Goal: Task Accomplishment & Management: Use online tool/utility

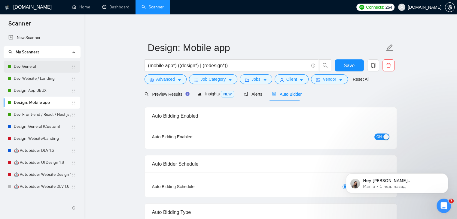
click at [28, 67] on link "Dev: General" at bounding box center [42, 67] width 57 height 12
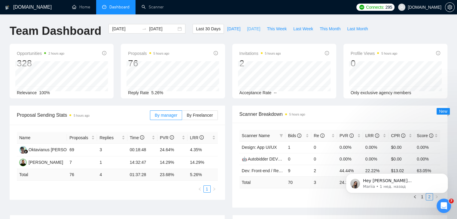
click at [247, 28] on span "Yesterday" at bounding box center [253, 29] width 13 height 7
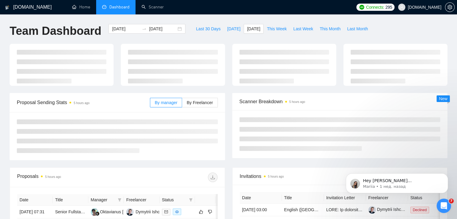
type input "2025-08-19"
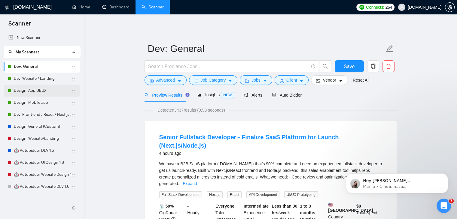
click at [40, 91] on link "Design: App UI/UX" at bounding box center [42, 91] width 57 height 12
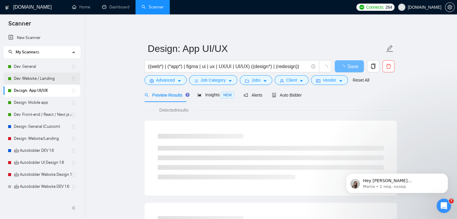
click at [43, 79] on link "Dev: Website / Landing" at bounding box center [42, 79] width 57 height 12
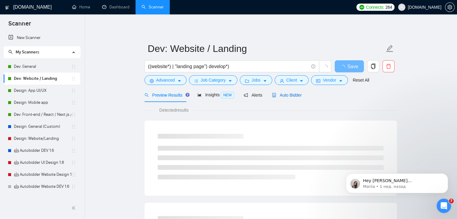
click at [294, 96] on span "Auto Bidder" at bounding box center [287, 95] width 30 height 5
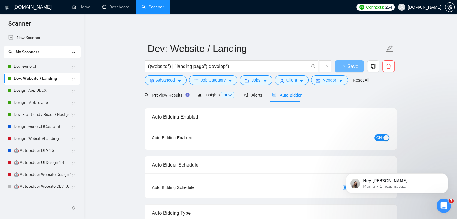
checkbox input "true"
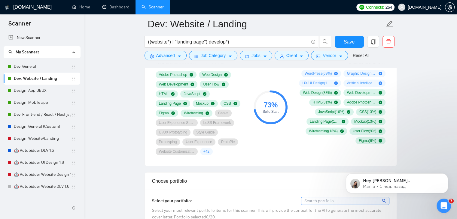
scroll to position [360, 0]
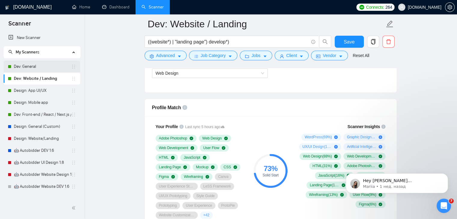
click at [35, 67] on link "Dev: General" at bounding box center [42, 67] width 57 height 12
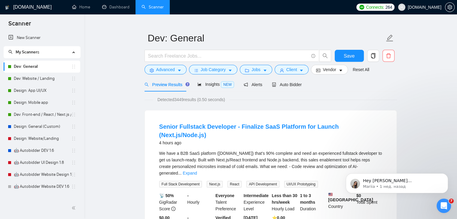
scroll to position [10, 0]
click at [291, 84] on span "Auto Bidder" at bounding box center [287, 85] width 30 height 5
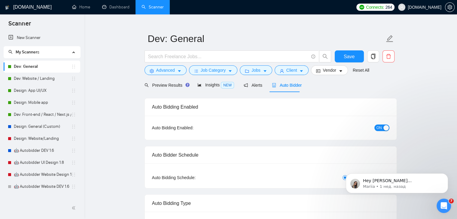
checkbox input "true"
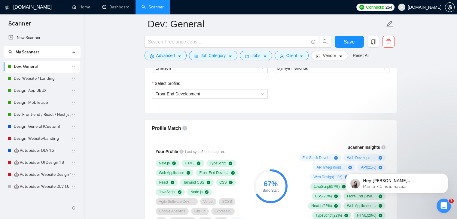
scroll to position [339, 0]
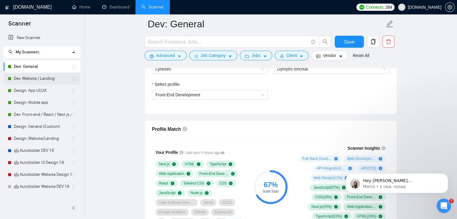
click at [44, 78] on link "Dev: Website / Landing" at bounding box center [42, 79] width 57 height 12
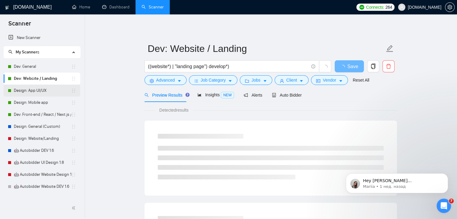
click at [39, 91] on link "Design: App UI/UX" at bounding box center [42, 91] width 57 height 12
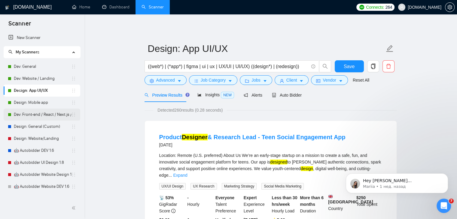
click at [55, 113] on link "Dev: Front-end / React / Next.js / WebGL / GSAP" at bounding box center [42, 115] width 57 height 12
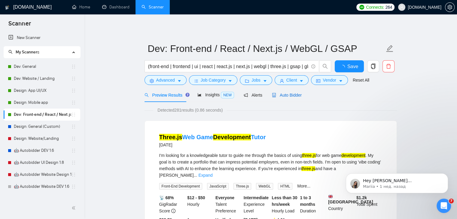
click at [296, 94] on span "Auto Bidder" at bounding box center [287, 95] width 30 height 5
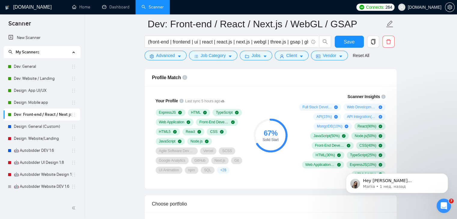
scroll to position [393, 0]
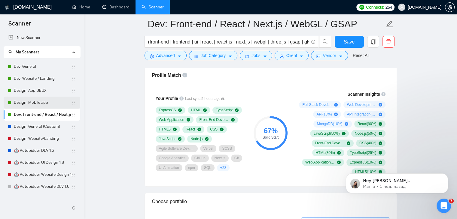
click at [46, 103] on link "Design: Mobile app" at bounding box center [42, 103] width 57 height 12
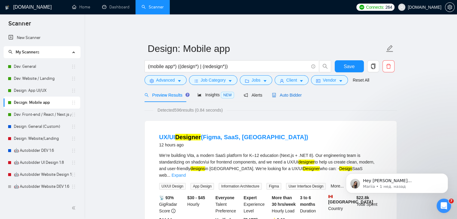
click at [292, 93] on span "Auto Bidder" at bounding box center [287, 95] width 30 height 5
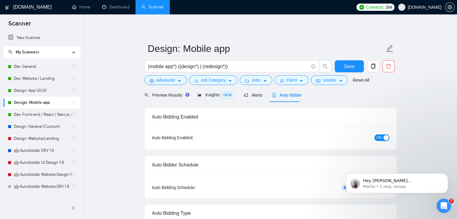
checkbox input "true"
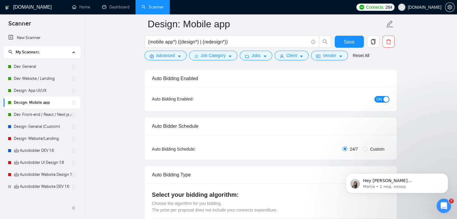
scroll to position [43, 0]
click at [25, 65] on link "Dev: General" at bounding box center [42, 67] width 57 height 12
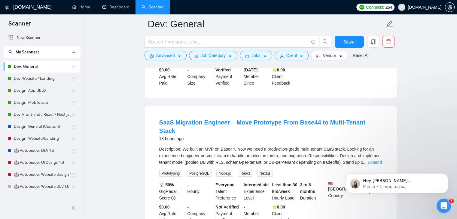
scroll to position [164, 0]
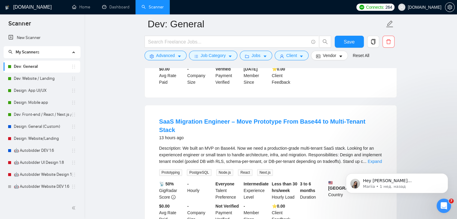
click at [32, 66] on link "Dev: General" at bounding box center [42, 67] width 57 height 12
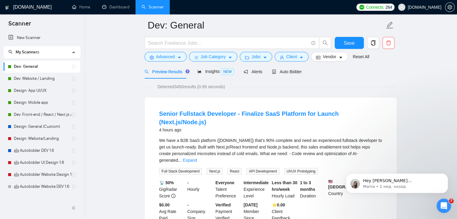
scroll to position [0, 0]
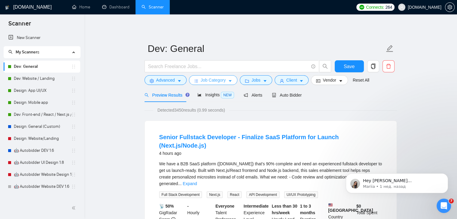
click at [207, 78] on span "Job Category" at bounding box center [213, 80] width 25 height 7
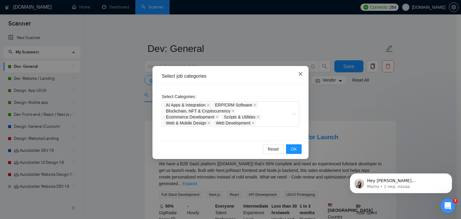
click at [300, 73] on icon "close" at bounding box center [300, 73] width 5 height 5
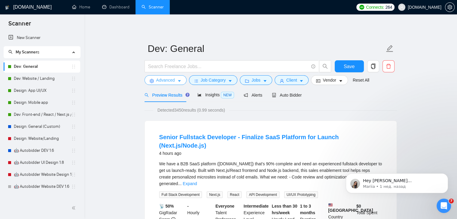
click at [177, 81] on icon "caret-down" at bounding box center [179, 81] width 4 height 4
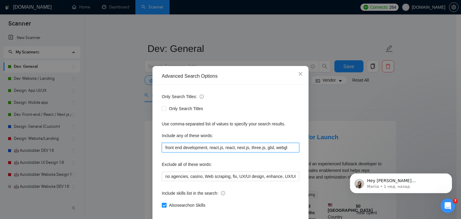
click at [195, 150] on input "front end development, react.js, react, next.js, three.js, glsl, webgl" at bounding box center [231, 148] width 138 height 10
click at [321, 106] on div "Advanced Search Options Only Search Titles: Only Search Titles Use comma-separa…" at bounding box center [230, 109] width 461 height 219
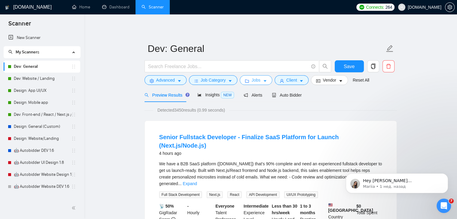
click at [264, 83] on icon "caret-down" at bounding box center [265, 81] width 4 height 4
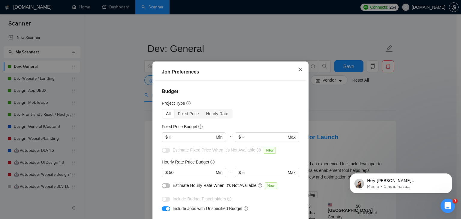
click at [298, 71] on icon "close" at bounding box center [300, 69] width 5 height 5
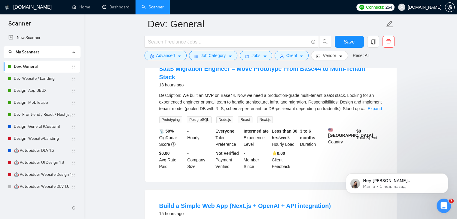
scroll to position [217, 0]
click at [42, 79] on link "Dev: Website / Landing" at bounding box center [42, 79] width 57 height 12
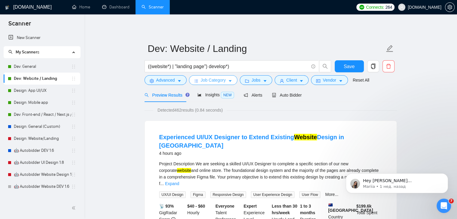
click at [203, 78] on span "Job Category" at bounding box center [213, 80] width 25 height 7
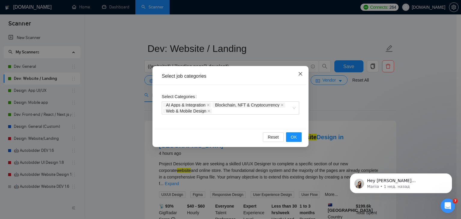
click at [299, 74] on icon "close" at bounding box center [300, 73] width 5 height 5
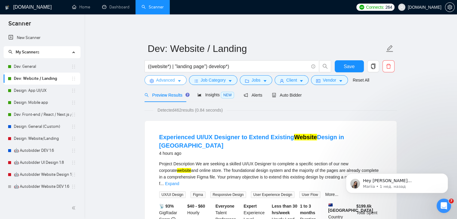
click at [178, 82] on icon "caret-down" at bounding box center [179, 81] width 4 height 4
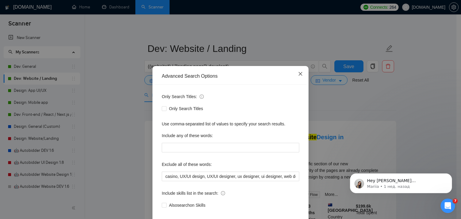
click at [299, 73] on icon "close" at bounding box center [301, 74] width 4 height 4
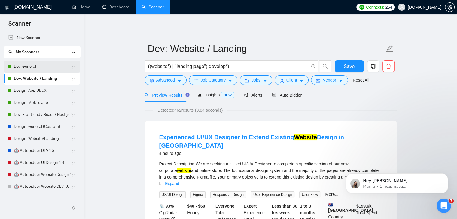
click at [24, 65] on link "Dev: General" at bounding box center [42, 67] width 57 height 12
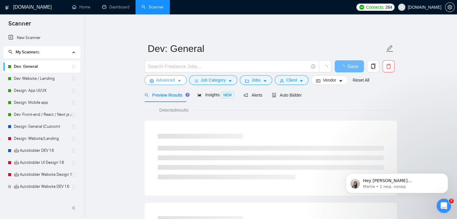
click at [171, 81] on span "Advanced" at bounding box center [165, 80] width 19 height 7
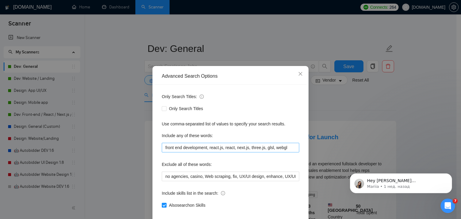
scroll to position [31, 0]
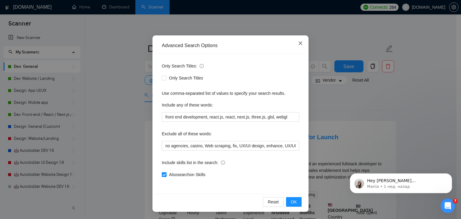
click at [299, 42] on icon "close" at bounding box center [300, 43] width 5 height 5
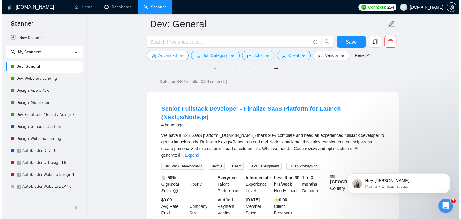
scroll to position [0, 0]
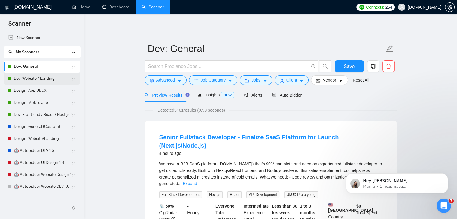
click at [35, 81] on link "Dev: Website / Landing" at bounding box center [42, 79] width 57 height 12
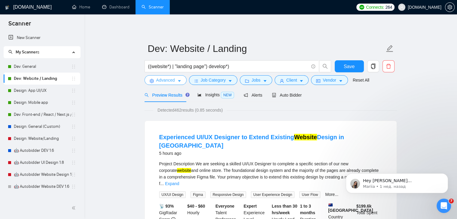
click at [174, 80] on span "Advanced" at bounding box center [165, 80] width 19 height 7
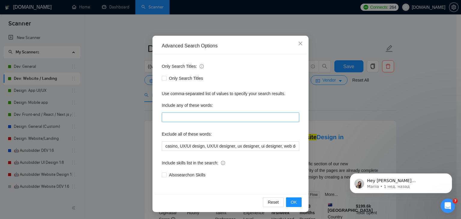
scroll to position [30, 0]
click at [299, 43] on icon "close" at bounding box center [301, 44] width 4 height 4
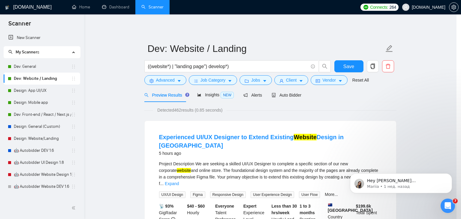
scroll to position [1, 0]
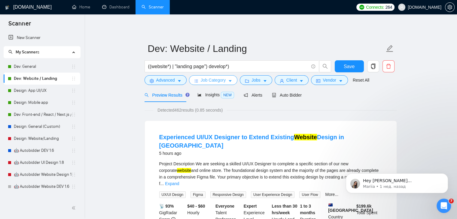
click at [218, 81] on span "Job Category" at bounding box center [213, 80] width 25 height 7
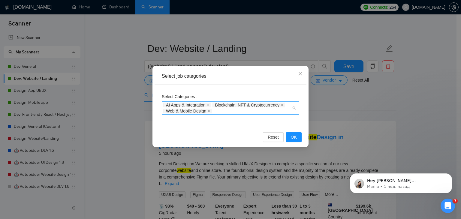
click at [296, 110] on div "AI Apps & Integration Blockchain, NFT & Cryptocurrency Web & Mobile Design" at bounding box center [231, 108] width 138 height 13
click at [299, 74] on icon "close" at bounding box center [300, 73] width 5 height 5
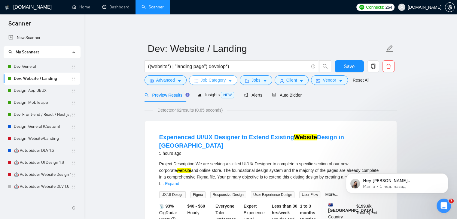
click at [224, 78] on span "Job Category" at bounding box center [213, 80] width 25 height 7
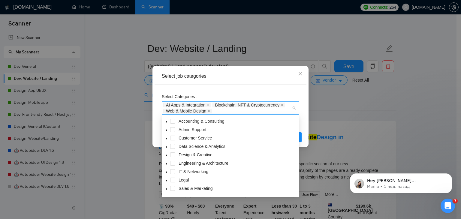
click at [296, 107] on div "AI Apps & Integration Blockchain, NFT & Cryptocurrency Web & Mobile Design" at bounding box center [231, 108] width 138 height 13
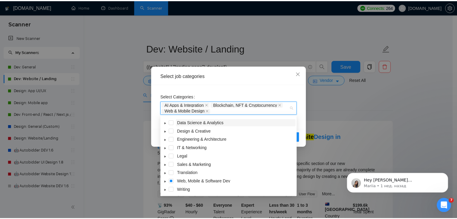
scroll to position [24, 0]
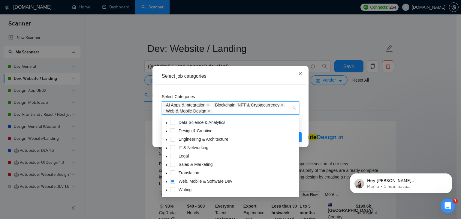
click at [302, 74] on icon "close" at bounding box center [300, 73] width 5 height 5
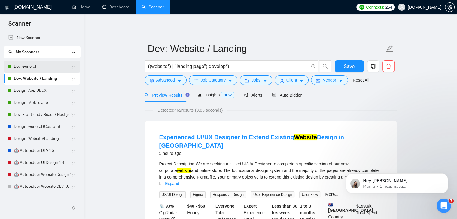
click at [29, 67] on link "Dev: General" at bounding box center [42, 67] width 57 height 12
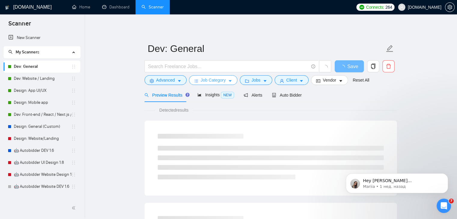
click at [214, 80] on span "Job Category" at bounding box center [213, 80] width 25 height 7
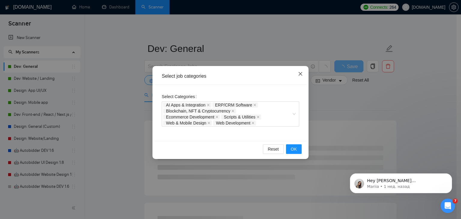
click at [300, 75] on icon "close" at bounding box center [300, 73] width 5 height 5
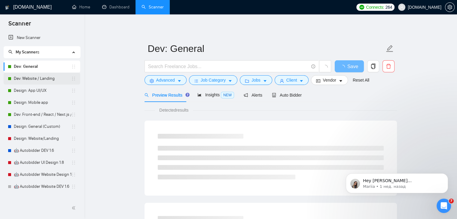
click at [42, 77] on link "Dev: Website / Landing" at bounding box center [42, 79] width 57 height 12
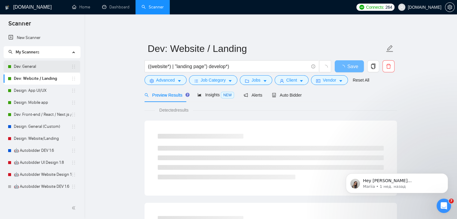
click at [24, 68] on link "Dev: General" at bounding box center [42, 67] width 57 height 12
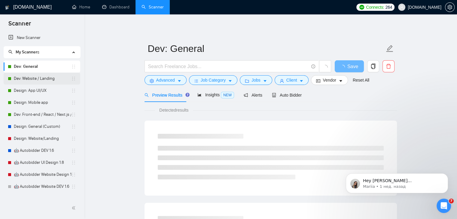
click at [37, 77] on link "Dev: Website / Landing" at bounding box center [42, 79] width 57 height 12
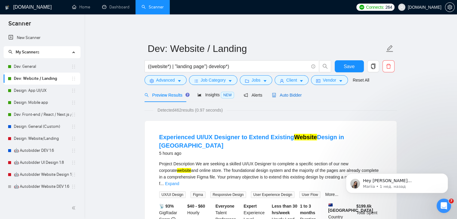
click at [285, 95] on span "Auto Bidder" at bounding box center [287, 95] width 30 height 5
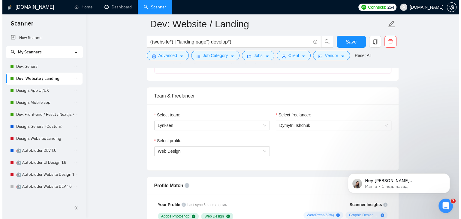
scroll to position [407, 0]
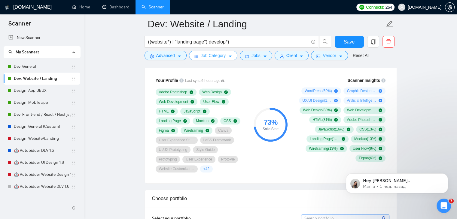
click at [215, 57] on span "Job Category" at bounding box center [213, 55] width 25 height 7
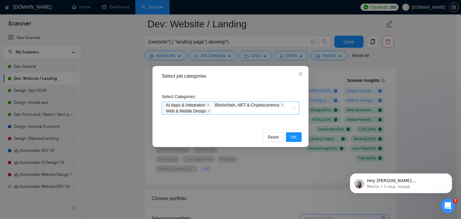
click at [294, 108] on div "AI Apps & Integration Blockchain, NFT & Cryptocurrency Web & Mobile Design" at bounding box center [231, 108] width 138 height 13
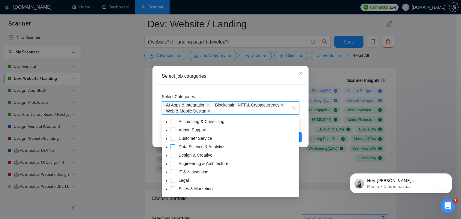
scroll to position [24, 0]
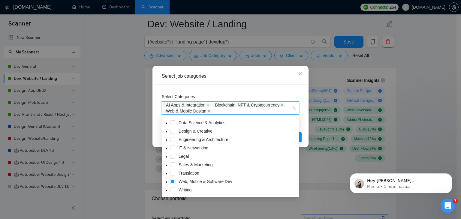
click at [167, 182] on icon "caret-down" at bounding box center [166, 182] width 1 height 2
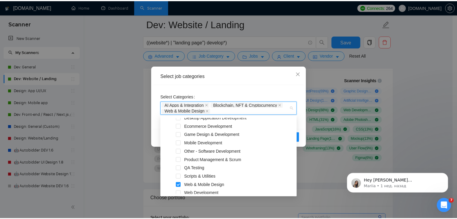
scroll to position [125, 0]
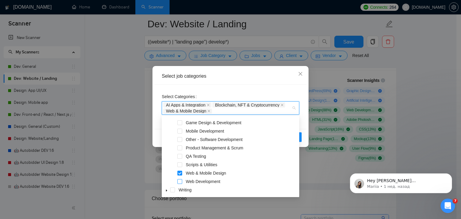
click at [180, 181] on span at bounding box center [180, 181] width 5 height 5
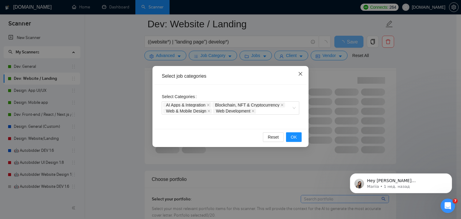
click at [302, 74] on icon "close" at bounding box center [300, 73] width 5 height 5
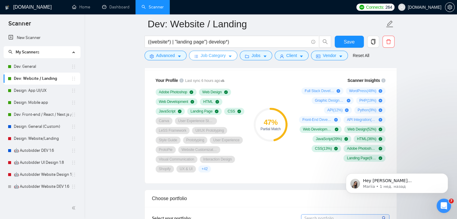
click at [219, 54] on span "Job Category" at bounding box center [213, 55] width 25 height 7
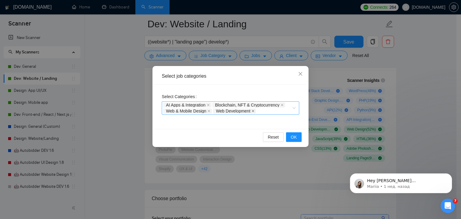
click at [254, 111] on icon "close" at bounding box center [253, 111] width 3 height 3
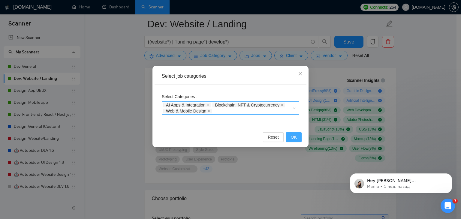
click at [294, 137] on span "OK" at bounding box center [294, 137] width 6 height 7
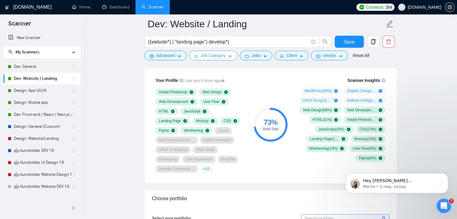
click at [223, 56] on span "Job Category" at bounding box center [213, 55] width 25 height 7
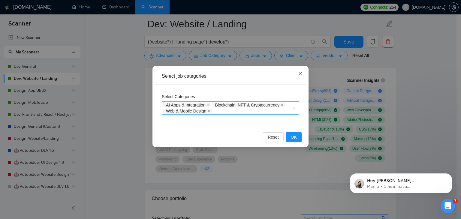
click at [301, 72] on icon "close" at bounding box center [300, 73] width 5 height 5
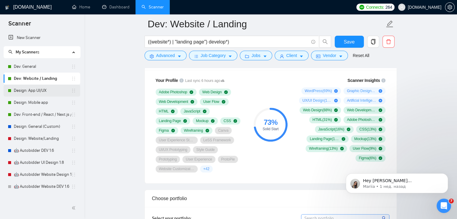
click at [43, 91] on link "Design: App UI/UX" at bounding box center [42, 91] width 57 height 12
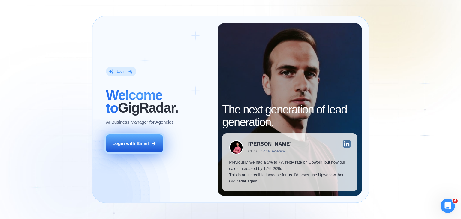
click at [123, 147] on button "Login with Email" at bounding box center [134, 144] width 57 height 18
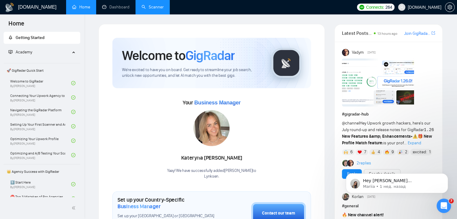
click at [158, 7] on link "Scanner" at bounding box center [152, 7] width 22 height 5
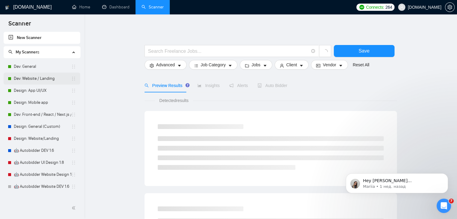
click at [42, 81] on link "Dev: Website / Landing" at bounding box center [42, 79] width 57 height 12
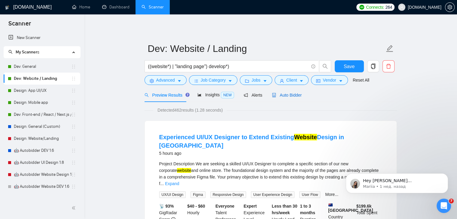
click at [287, 96] on span "Auto Bidder" at bounding box center [287, 95] width 30 height 5
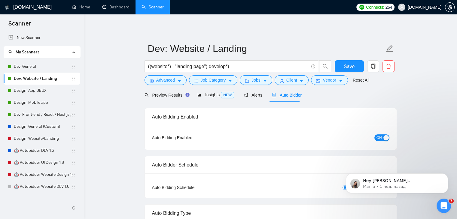
checkbox input "true"
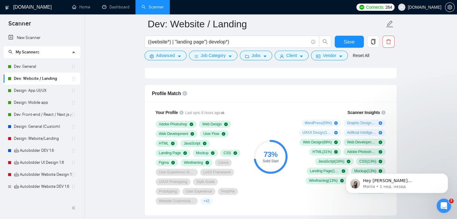
scroll to position [363, 0]
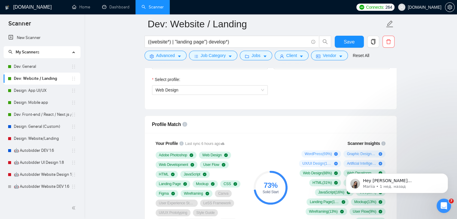
scroll to position [311, 0]
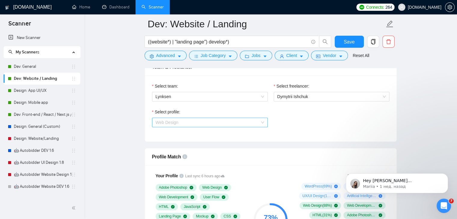
click at [216, 123] on span "Web Design" at bounding box center [210, 122] width 108 height 9
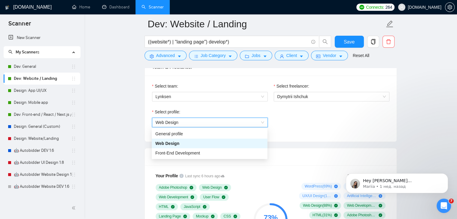
click at [216, 123] on span "Web Design" at bounding box center [210, 122] width 108 height 9
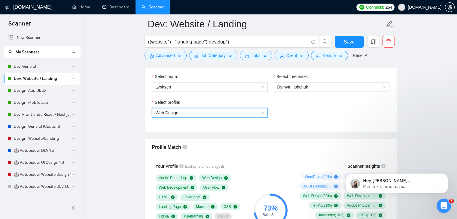
scroll to position [321, 0]
click at [173, 112] on span "Web Design" at bounding box center [167, 113] width 23 height 5
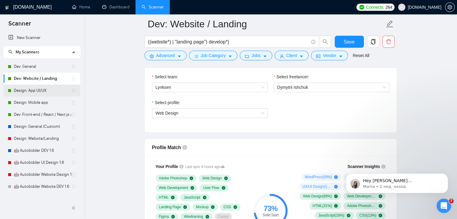
click at [41, 93] on link "Design: App UI/UX" at bounding box center [42, 91] width 57 height 12
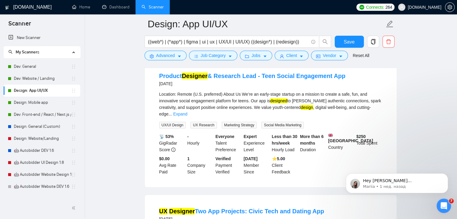
scroll to position [18, 0]
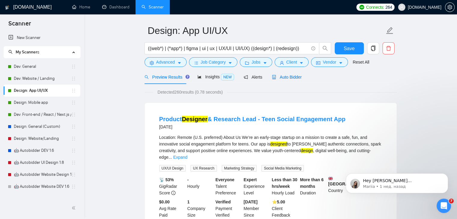
click at [289, 78] on span "Auto Bidder" at bounding box center [287, 77] width 30 height 5
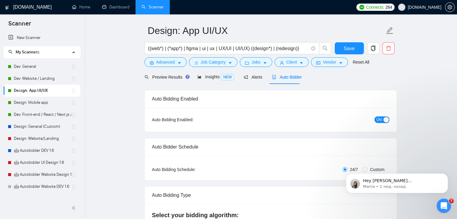
checkbox input "true"
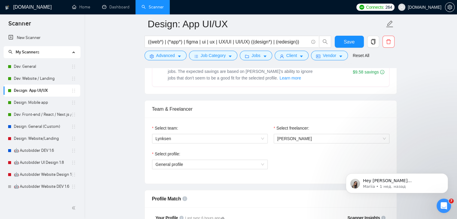
scroll to position [274, 0]
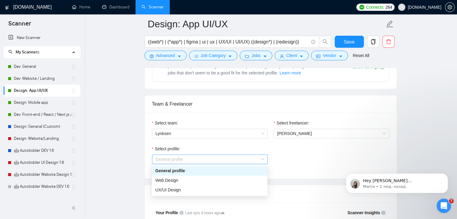
click at [250, 161] on span "General profile" at bounding box center [210, 159] width 108 height 9
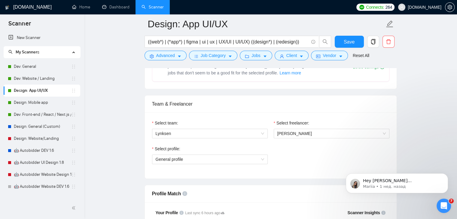
click at [298, 153] on div "Select profile: General profile" at bounding box center [270, 159] width 243 height 26
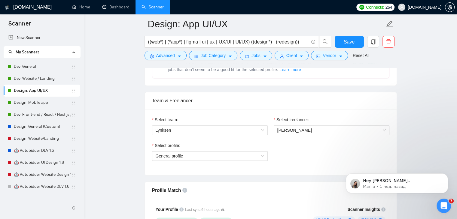
scroll to position [277, 0]
click at [47, 104] on link "Design: Mobile app" at bounding box center [42, 103] width 57 height 12
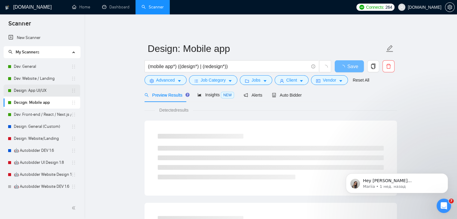
click at [44, 89] on link "Design: App UI/UX" at bounding box center [42, 91] width 57 height 12
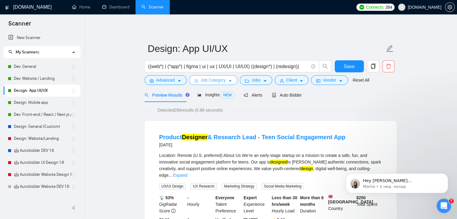
click at [212, 79] on span "Job Category" at bounding box center [213, 80] width 25 height 7
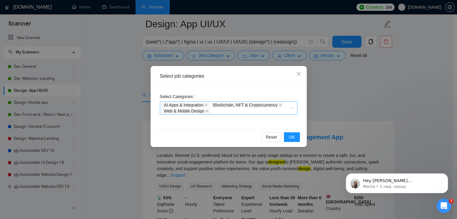
scroll to position [58, 0]
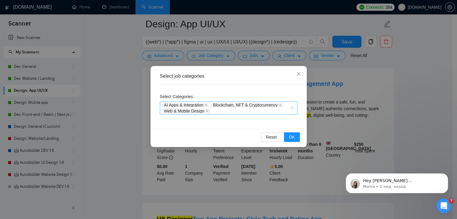
click at [292, 106] on div "AI Apps & Integration Blockchain, NFT & Cryptocurrency Web & Mobile Design" at bounding box center [229, 108] width 138 height 13
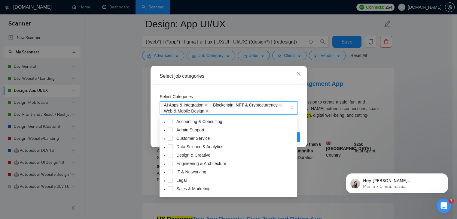
click at [165, 156] on icon "caret-down" at bounding box center [164, 156] width 1 height 2
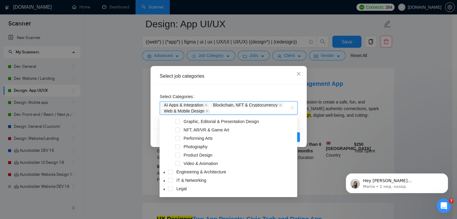
scroll to position [67, 0]
click at [177, 154] on span at bounding box center [177, 155] width 5 height 5
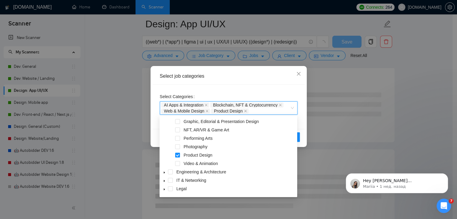
click at [314, 121] on div "Select job categories Select Categories AI Apps & Integration, Blockchain, NFT …" at bounding box center [228, 109] width 457 height 219
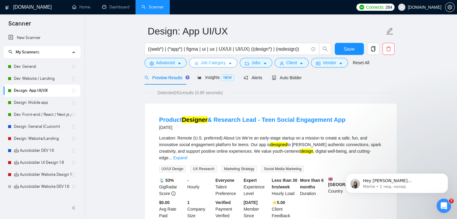
scroll to position [17, 0]
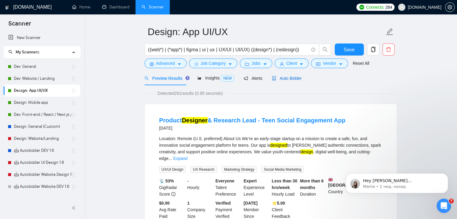
click at [285, 76] on span "Auto Bidder" at bounding box center [287, 78] width 30 height 5
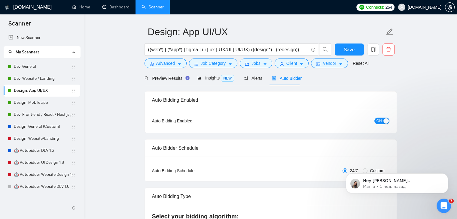
checkbox input "true"
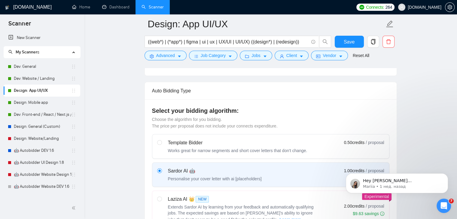
scroll to position [127, 0]
click at [208, 57] on span "Job Category" at bounding box center [213, 55] width 25 height 7
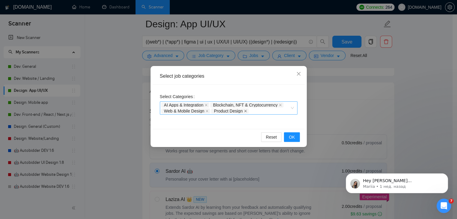
click at [246, 111] on icon "close" at bounding box center [245, 111] width 2 height 2
click at [291, 138] on span "OK" at bounding box center [292, 137] width 6 height 7
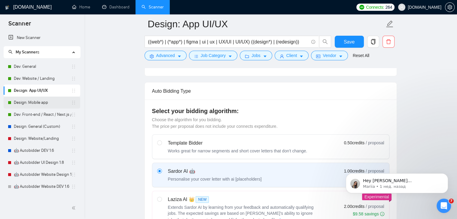
click at [41, 101] on link "Design: Mobile app" at bounding box center [42, 103] width 57 height 12
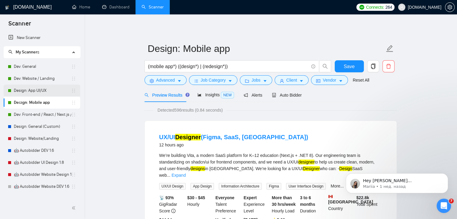
click at [40, 93] on link "Design: App UI/UX" at bounding box center [42, 91] width 57 height 12
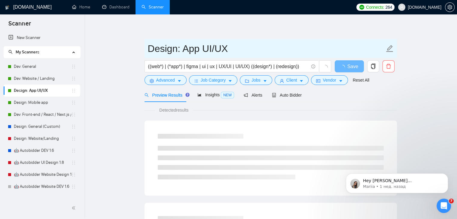
click at [148, 50] on input "Design: App UI/UX" at bounding box center [266, 48] width 237 height 15
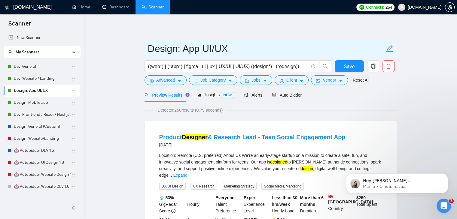
drag, startPoint x: 148, startPoint y: 50, endPoint x: 227, endPoint y: 54, distance: 79.1
click at [227, 54] on input "Design: App UI/UX" at bounding box center [266, 48] width 237 height 15
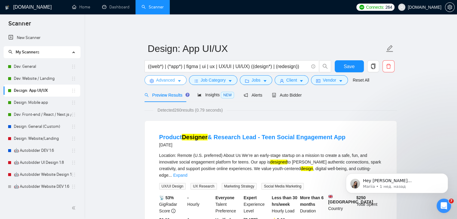
click at [171, 82] on span "Advanced" at bounding box center [165, 80] width 19 height 7
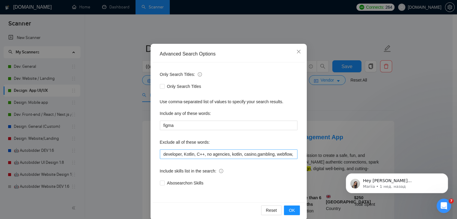
scroll to position [23, 0]
click at [223, 154] on input "developer, Kotlin, C++, no agencies, kotlin, casino,gambling, webflow, java, as…" at bounding box center [229, 154] width 138 height 10
click at [245, 155] on input "developer, Kotlin, C++, no agencies, kotlin, casino,gambling, webflow, java, as…" at bounding box center [229, 154] width 138 height 10
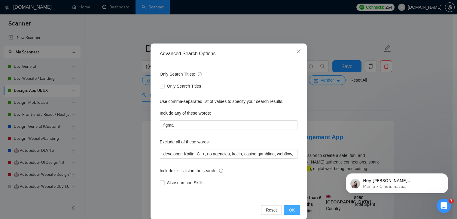
click at [294, 208] on button "OK" at bounding box center [292, 210] width 16 height 10
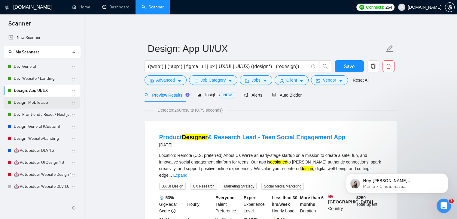
click at [44, 103] on link "Design: Mobile app" at bounding box center [42, 103] width 57 height 12
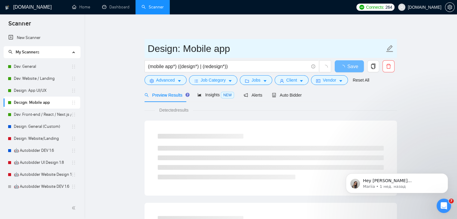
click at [232, 51] on input "Design: Mobile app" at bounding box center [266, 48] width 237 height 15
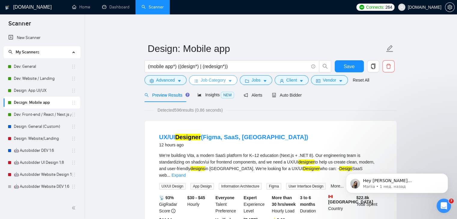
click at [229, 79] on span "caret-down" at bounding box center [230, 81] width 4 height 5
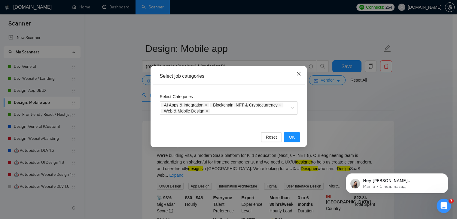
click at [298, 75] on icon "close" at bounding box center [298, 74] width 4 height 4
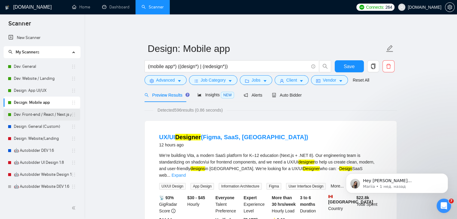
click at [43, 117] on link "Dev: Front-end / React / Next.js / WebGL / GSAP" at bounding box center [42, 115] width 57 height 12
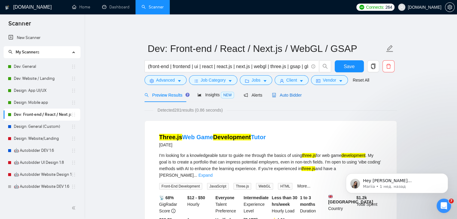
click at [284, 96] on span "Auto Bidder" at bounding box center [287, 95] width 30 height 5
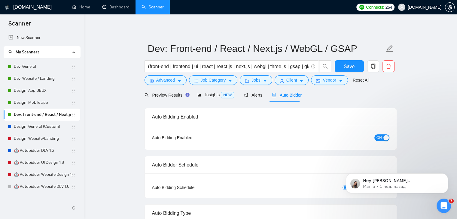
checkbox input "true"
click at [177, 79] on icon "caret-down" at bounding box center [179, 81] width 4 height 4
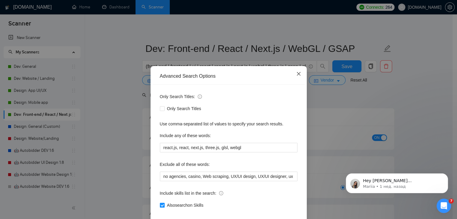
click at [296, 76] on icon "close" at bounding box center [298, 73] width 5 height 5
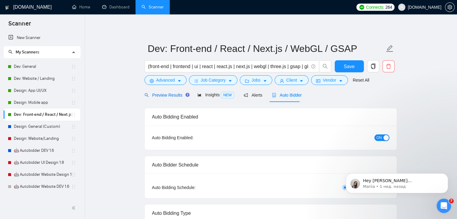
click at [166, 96] on span "Preview Results" at bounding box center [165, 95] width 43 height 5
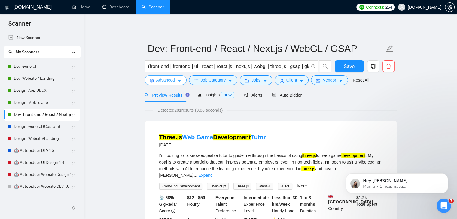
click at [177, 80] on icon "caret-down" at bounding box center [179, 81] width 4 height 4
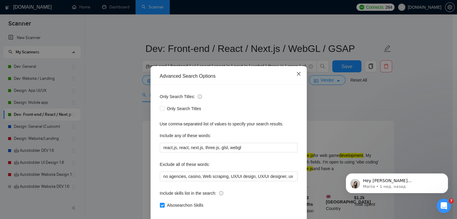
click at [296, 72] on icon "close" at bounding box center [298, 73] width 5 height 5
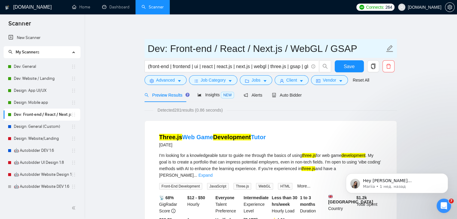
click at [202, 47] on input "Dev: Front-end / React / Next.js / WebGL / GSAP" at bounding box center [266, 48] width 237 height 15
click at [149, 50] on input "Dev: Front-end / React / Next.js / WebGL / GSAP" at bounding box center [266, 48] width 237 height 15
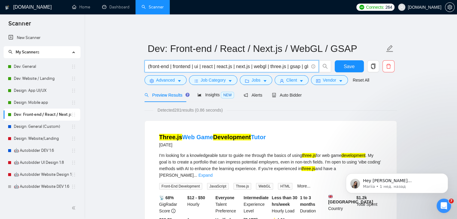
click at [191, 65] on input "(front-end | frontend | ui | react | react.js | next.js | webgl | three.js | gs…" at bounding box center [228, 67] width 160 height 8
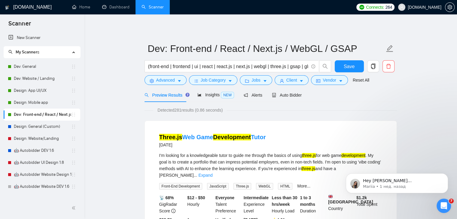
click at [179, 81] on icon "caret-down" at bounding box center [179, 81] width 4 height 4
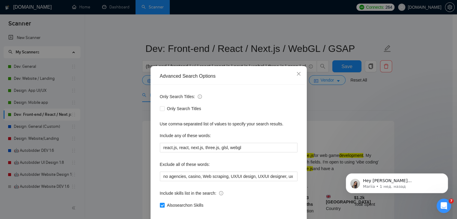
scroll to position [31, 0]
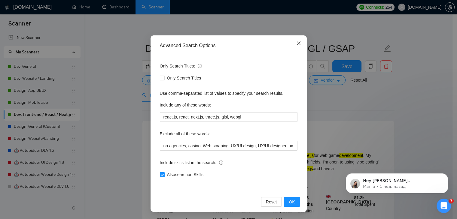
click at [297, 42] on icon "close" at bounding box center [298, 43] width 5 height 5
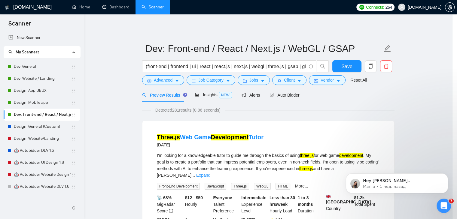
scroll to position [1, 0]
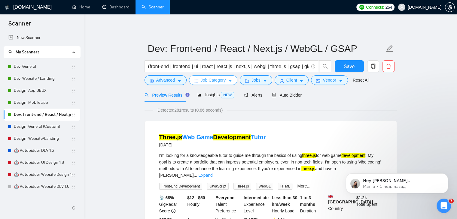
click at [211, 79] on span "Job Category" at bounding box center [213, 80] width 25 height 7
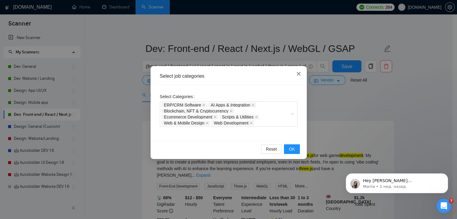
click at [300, 73] on icon "close" at bounding box center [298, 73] width 5 height 5
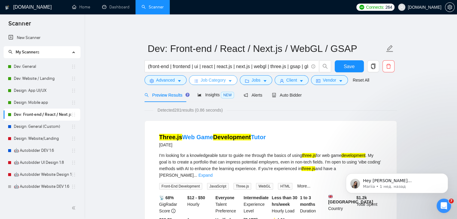
click at [231, 81] on icon "caret-down" at bounding box center [230, 81] width 4 height 4
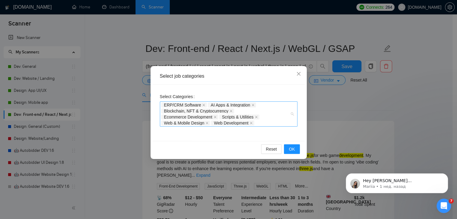
click at [291, 115] on div "ERP/CRM Software AI Apps & Integration Blockchain, NFT & Cryptocurrency Ecommer…" at bounding box center [229, 114] width 138 height 25
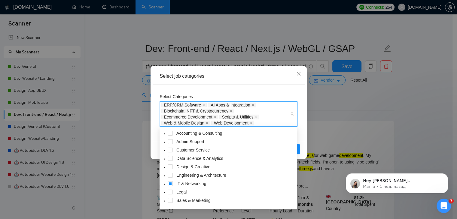
click at [317, 105] on div "Select job categories Select Categories ERP/CRM Software AI Apps & Integration …" at bounding box center [228, 109] width 457 height 219
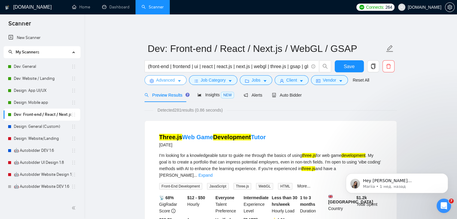
click at [180, 79] on span "caret-down" at bounding box center [179, 81] width 4 height 5
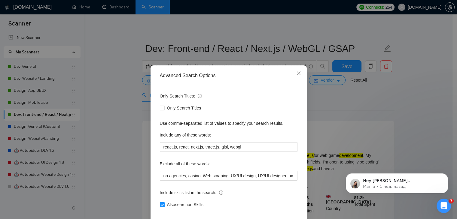
scroll to position [31, 0]
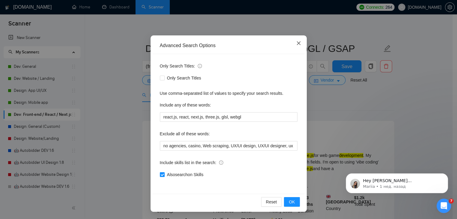
click at [299, 45] on span "Close" at bounding box center [298, 43] width 16 height 16
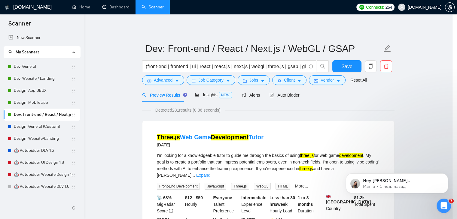
scroll to position [1, 0]
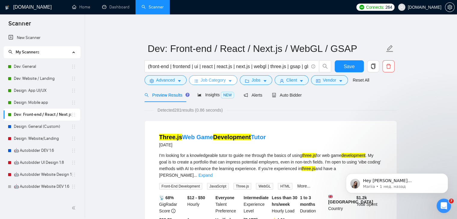
click at [207, 82] on span "Job Category" at bounding box center [213, 80] width 25 height 7
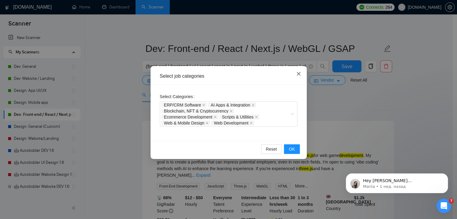
click at [297, 73] on icon "close" at bounding box center [298, 74] width 4 height 4
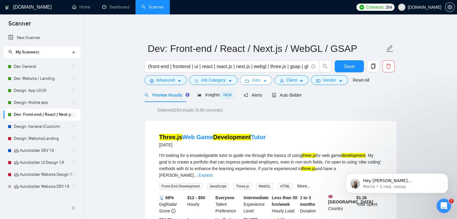
click at [251, 81] on span "Jobs" at bounding box center [255, 80] width 9 height 7
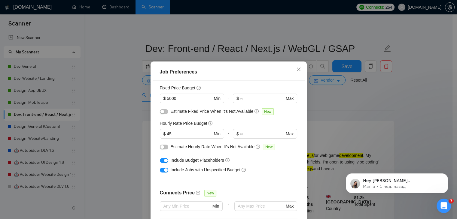
scroll to position [38, 0]
click at [298, 68] on icon "close" at bounding box center [298, 69] width 5 height 5
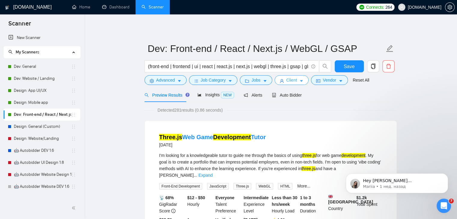
click at [299, 82] on icon "caret-down" at bounding box center [301, 81] width 4 height 4
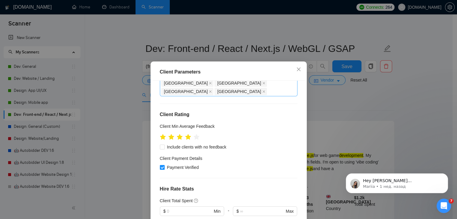
scroll to position [166, 0]
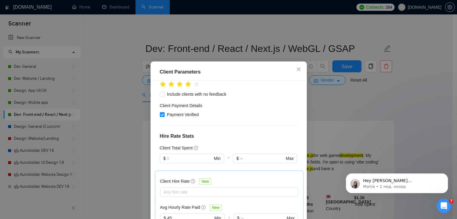
click at [171, 204] on h5 "Avg Hourly Rate Paid" at bounding box center [180, 207] width 40 height 7
copy div "Avg Hourly Rate Paid"
click at [298, 69] on icon "close" at bounding box center [298, 69] width 5 height 5
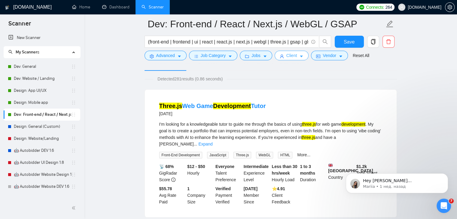
scroll to position [0, 0]
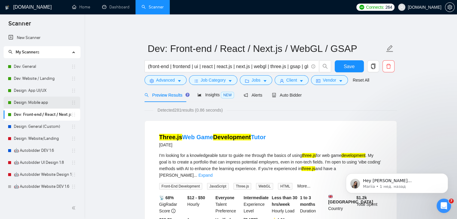
click at [46, 105] on link "Design: Mobile app" at bounding box center [42, 103] width 57 height 12
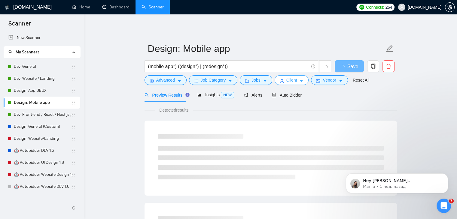
click at [294, 83] on span "Client" at bounding box center [291, 80] width 11 height 7
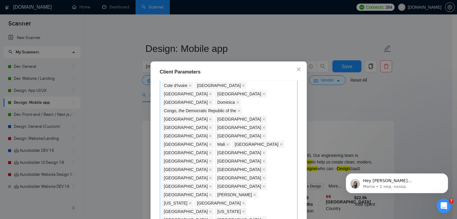
scroll to position [321, 0]
click at [296, 71] on icon "close" at bounding box center [298, 69] width 5 height 5
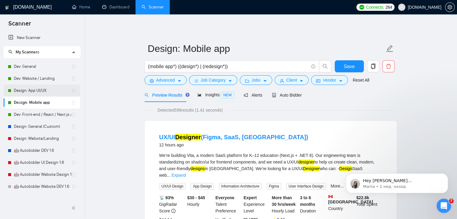
click at [40, 89] on link "Design: App UI/UX" at bounding box center [42, 91] width 57 height 12
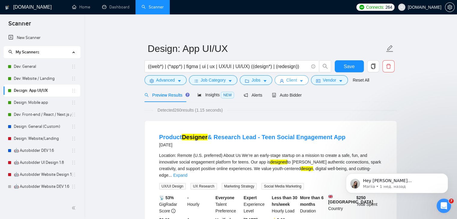
click at [296, 80] on button "Client" at bounding box center [292, 80] width 34 height 10
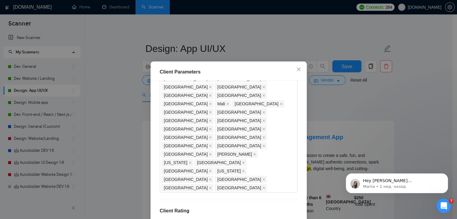
scroll to position [362, 0]
click at [297, 71] on icon "close" at bounding box center [298, 69] width 5 height 5
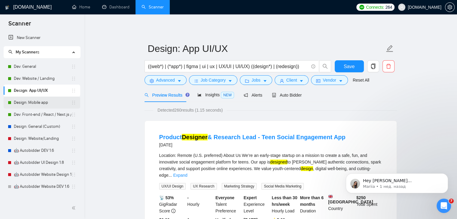
click at [45, 103] on link "Design: Mobile app" at bounding box center [42, 103] width 57 height 12
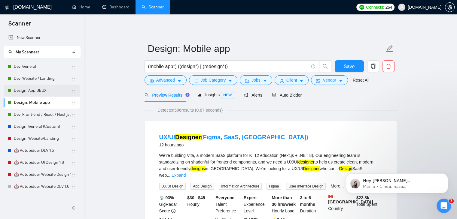
click at [43, 92] on link "Design: App UI/UX" at bounding box center [42, 91] width 57 height 12
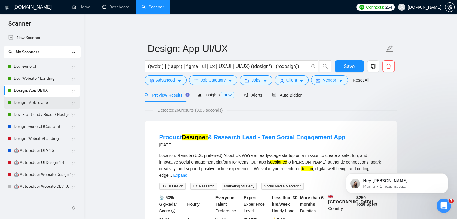
click at [40, 105] on link "Design: Mobile app" at bounding box center [42, 103] width 57 height 12
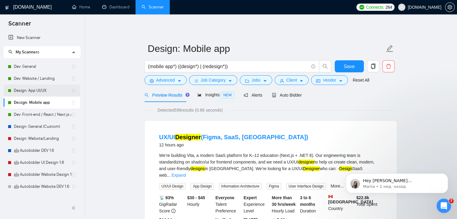
click at [40, 89] on link "Design: App UI/UX" at bounding box center [42, 91] width 57 height 12
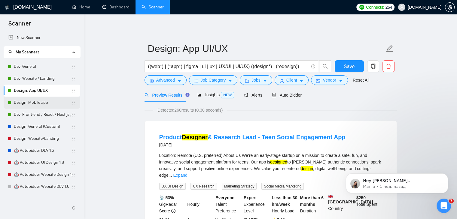
click at [37, 102] on link "Design: Mobile app" at bounding box center [42, 103] width 57 height 12
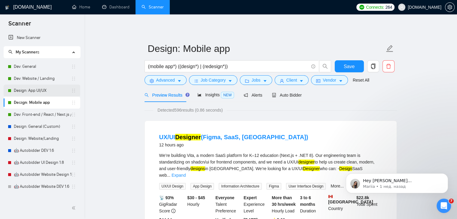
click at [41, 92] on link "Design: App UI/UX" at bounding box center [42, 91] width 57 height 12
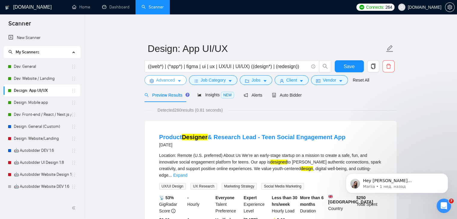
click at [179, 81] on icon "caret-down" at bounding box center [179, 82] width 3 height 2
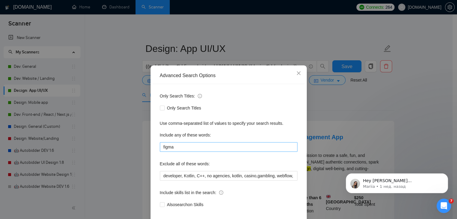
scroll to position [31, 0]
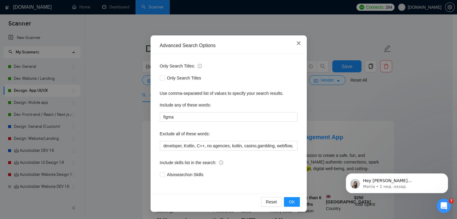
click at [299, 44] on span "Close" at bounding box center [298, 43] width 16 height 16
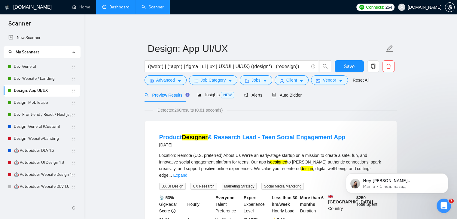
click at [117, 7] on link "Dashboard" at bounding box center [115, 7] width 27 height 5
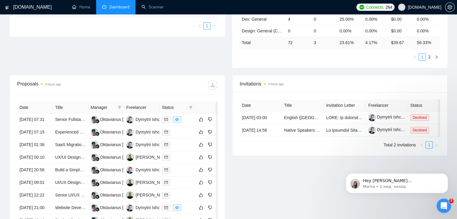
scroll to position [164, 0]
